Goal: Find specific page/section: Find specific page/section

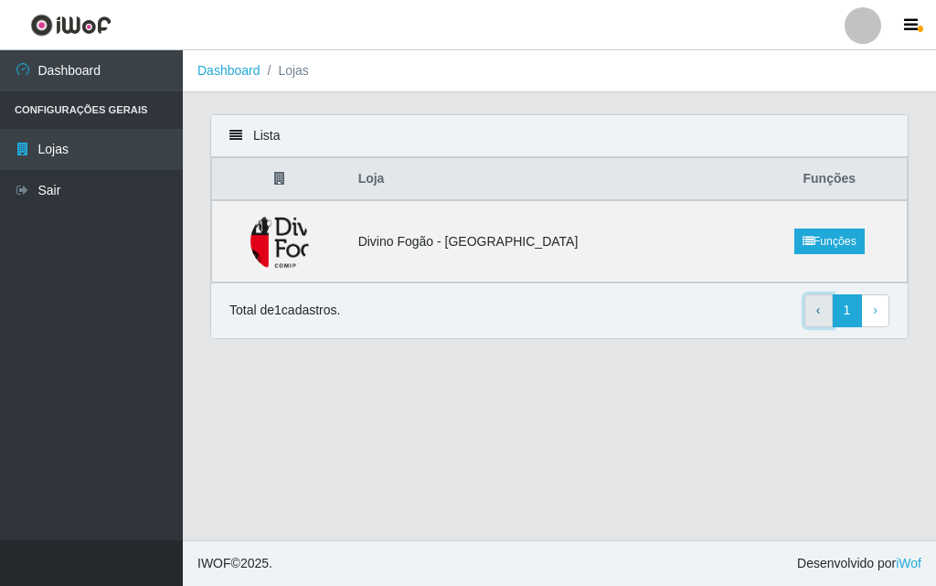
click at [812, 319] on link "‹ Previous" at bounding box center [819, 310] width 28 height 33
click at [505, 253] on td "Divino Fogão - [GEOGRAPHIC_DATA]" at bounding box center [549, 241] width 405 height 82
click at [288, 244] on img at bounding box center [279, 241] width 141 height 59
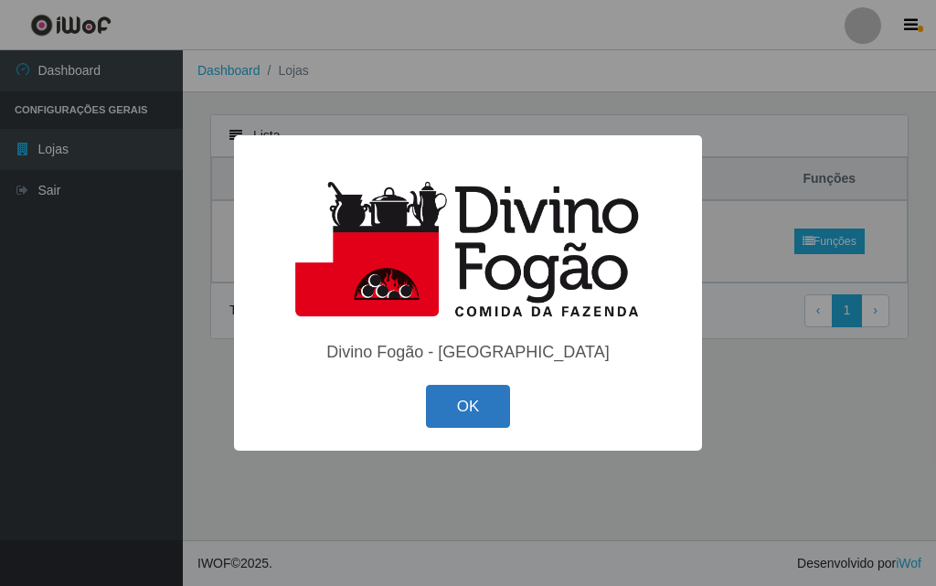
click at [479, 405] on button "OK" at bounding box center [468, 406] width 85 height 43
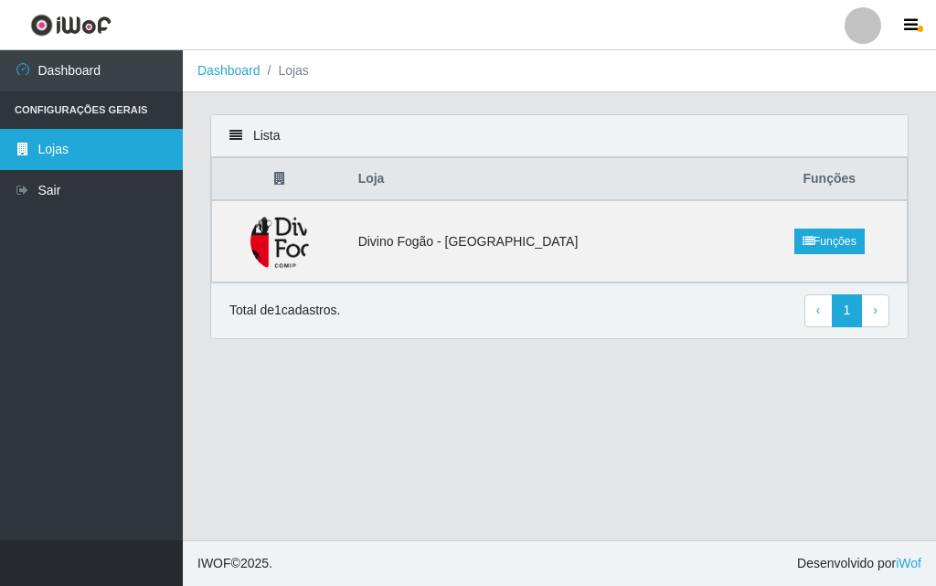
click at [92, 149] on link "Lojas" at bounding box center [91, 149] width 183 height 41
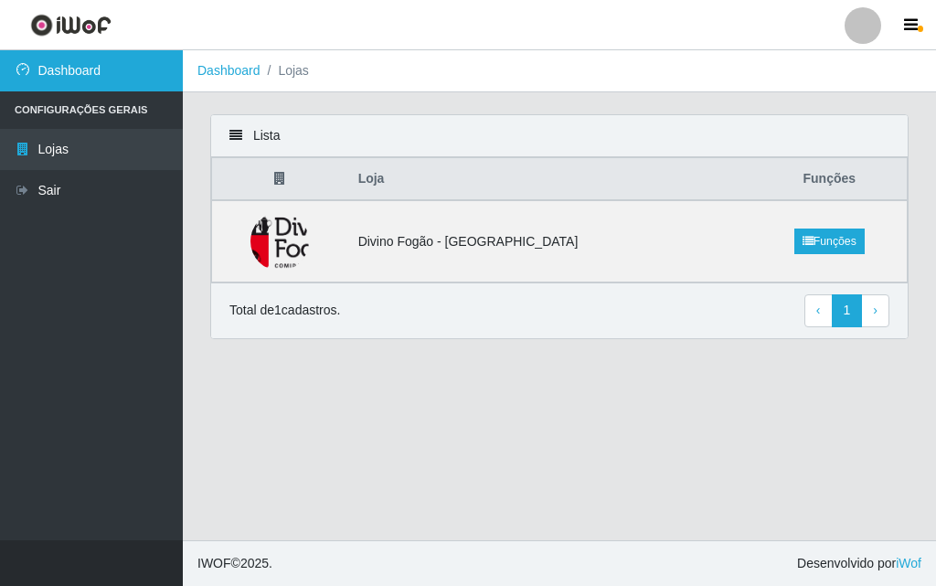
click at [88, 72] on link "Dashboard" at bounding box center [91, 70] width 183 height 41
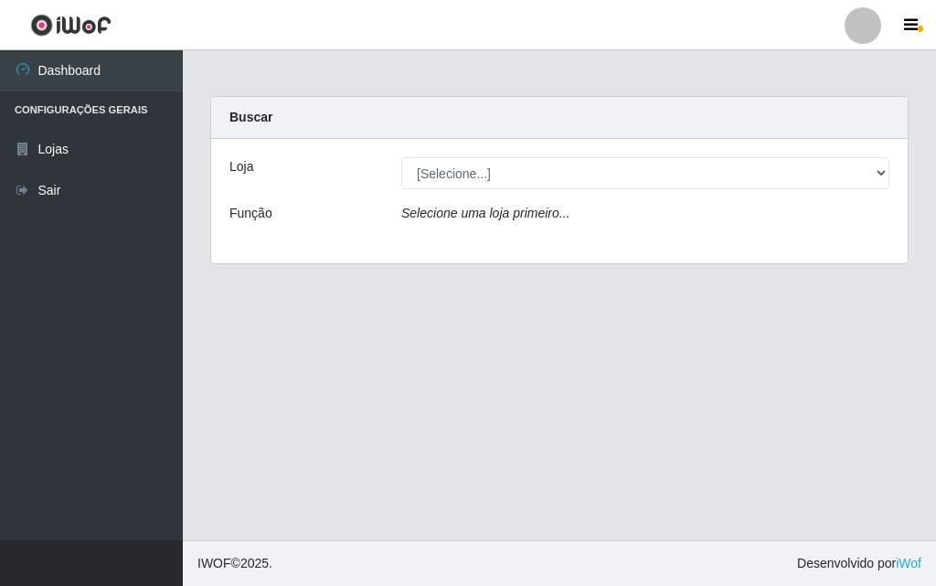
click at [461, 153] on div "Loja [Selecione...] Divino Fogão - Campina Grande Função Selecione uma loja pri…" at bounding box center [559, 201] width 697 height 124
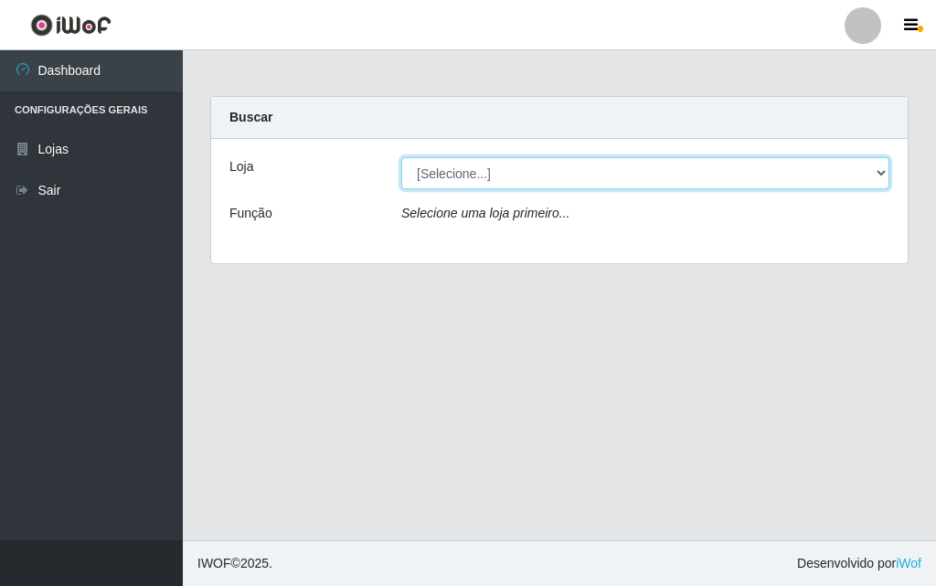
click at [458, 163] on select "[Selecione...] Divino Fogão - [GEOGRAPHIC_DATA]" at bounding box center [645, 173] width 488 height 32
select select "499"
click at [401, 157] on select "[Selecione...] Divino Fogão - [GEOGRAPHIC_DATA]" at bounding box center [645, 173] width 488 height 32
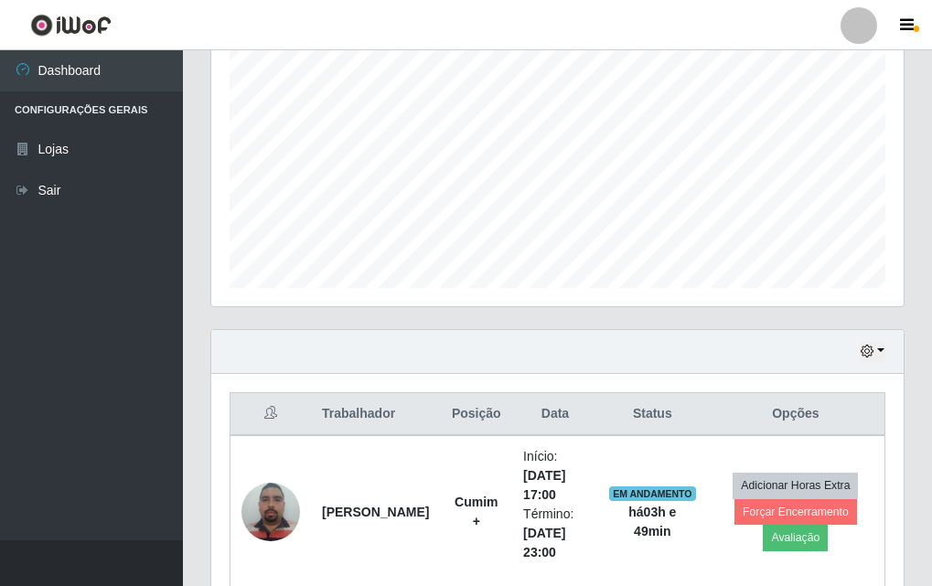
scroll to position [455, 0]
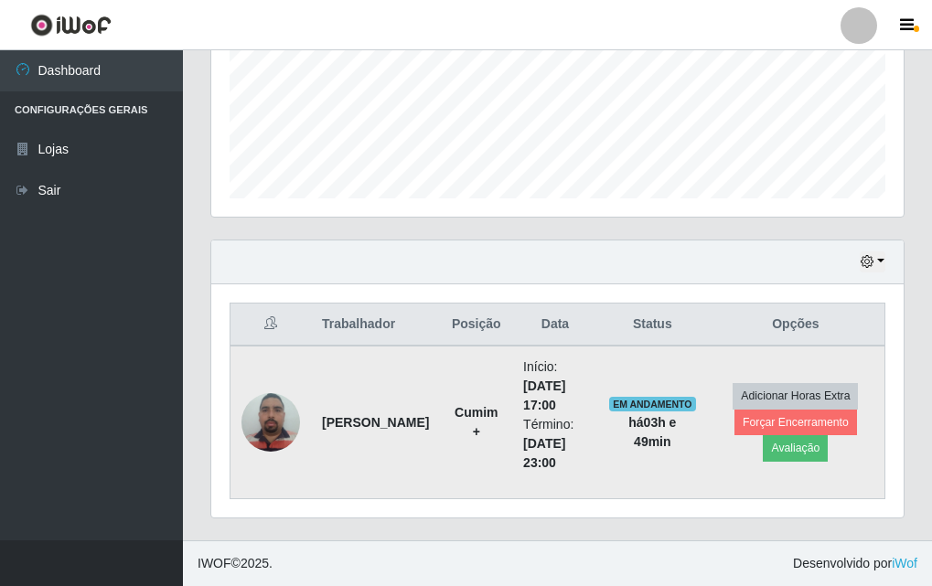
click at [278, 408] on img at bounding box center [270, 422] width 59 height 78
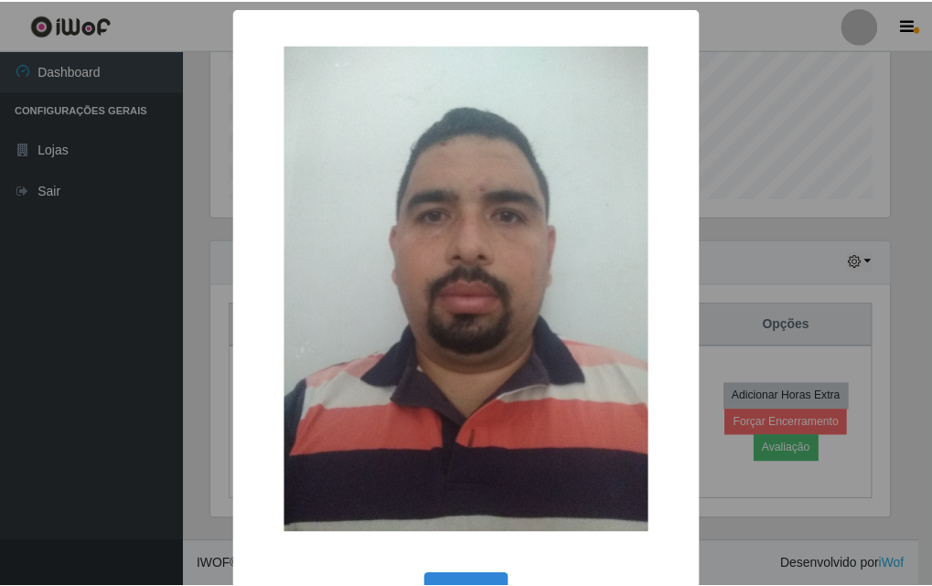
scroll to position [61, 0]
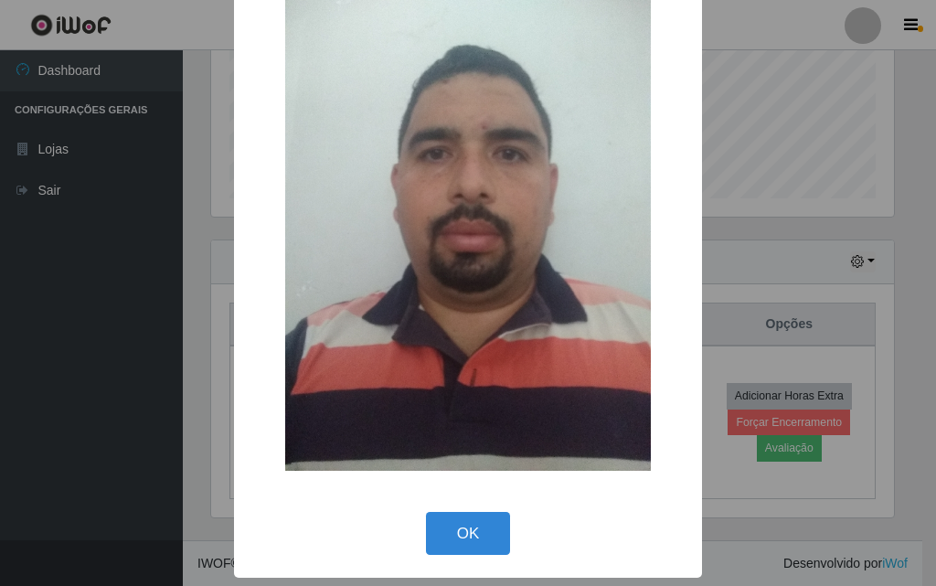
click at [466, 497] on div "× OK Cancel" at bounding box center [468, 263] width 468 height 632
click at [464, 532] on button "OK" at bounding box center [468, 533] width 85 height 43
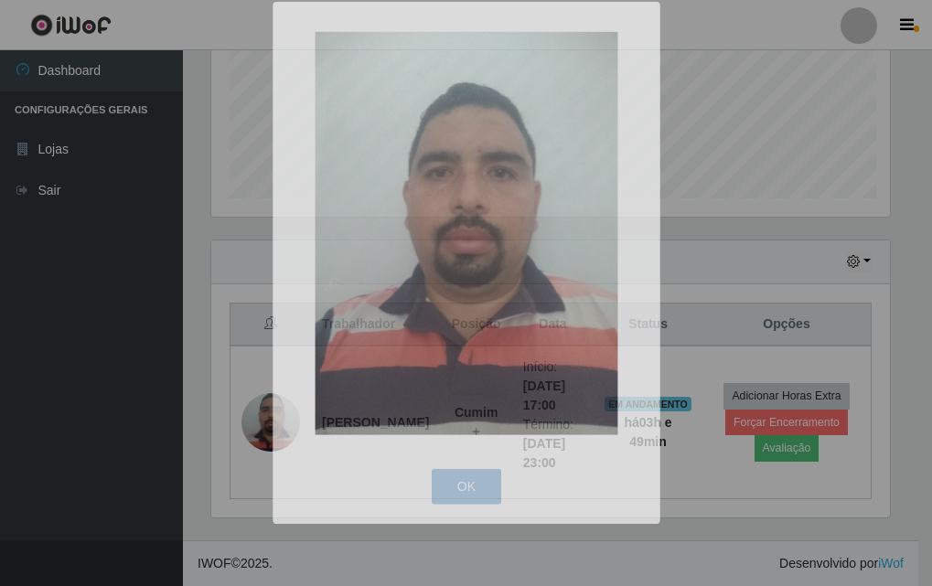
scroll to position [379, 692]
